Goal: Task Accomplishment & Management: Manage account settings

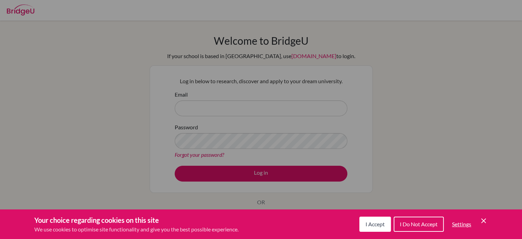
click at [374, 222] on span "I Accept" at bounding box center [375, 223] width 19 height 7
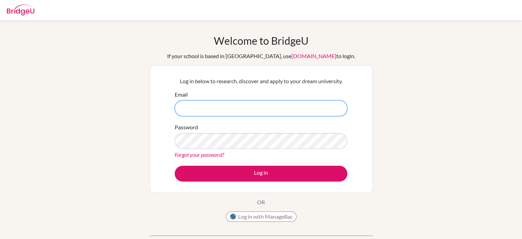
click at [227, 104] on input "Email" at bounding box center [261, 108] width 173 height 16
type input "[EMAIL_ADDRESS][DOMAIN_NAME]"
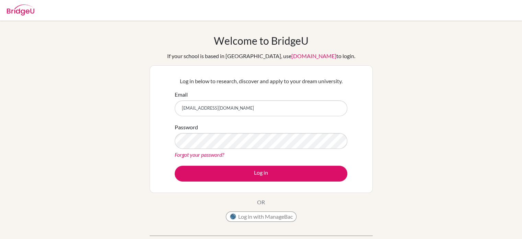
click at [438, 109] on div "Welcome to [GEOGRAPHIC_DATA] If your school is based in [GEOGRAPHIC_DATA], use …" at bounding box center [261, 146] width 522 height 225
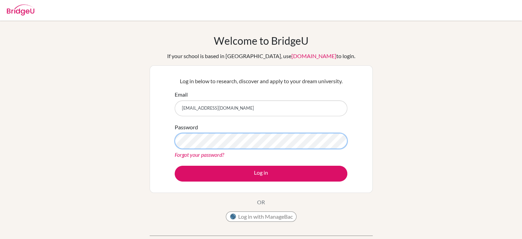
click at [175, 166] on button "Log in" at bounding box center [261, 174] width 173 height 16
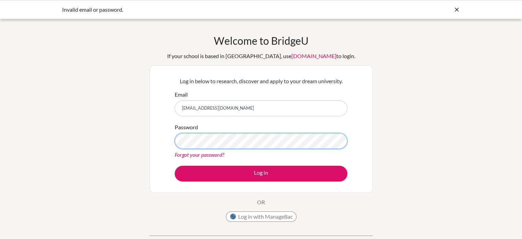
click at [175, 166] on button "Log in" at bounding box center [261, 174] width 173 height 16
